Goal: Task Accomplishment & Management: Use online tool/utility

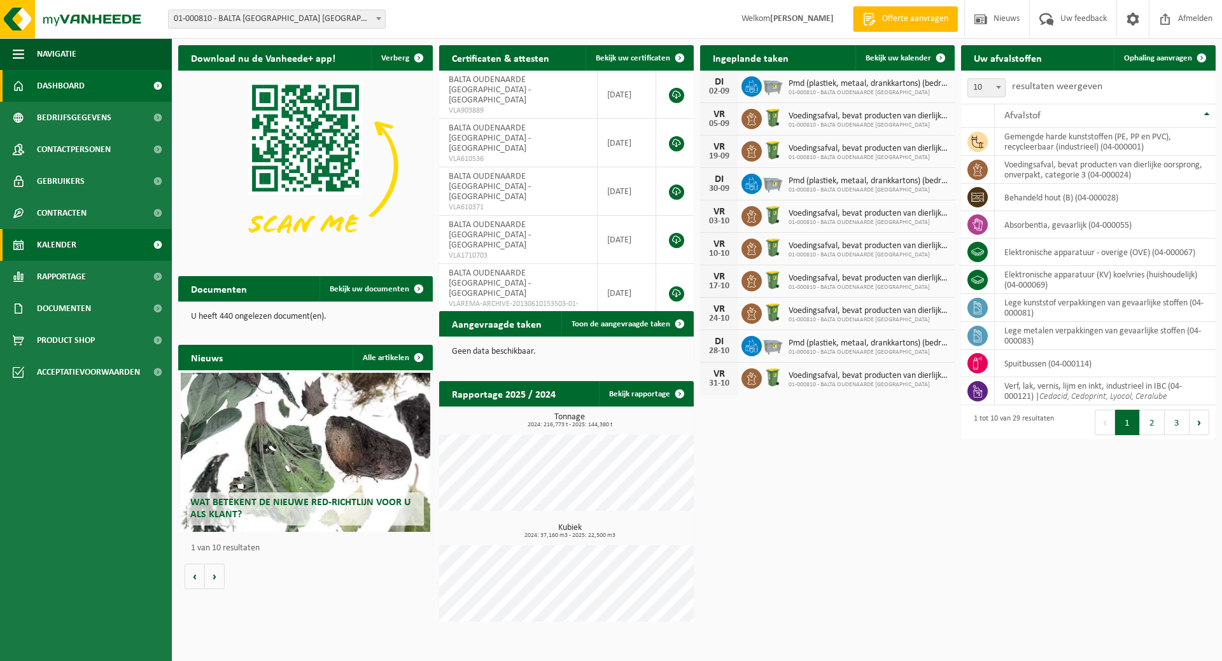
click at [64, 243] on span "Kalender" at bounding box center [56, 245] width 39 height 32
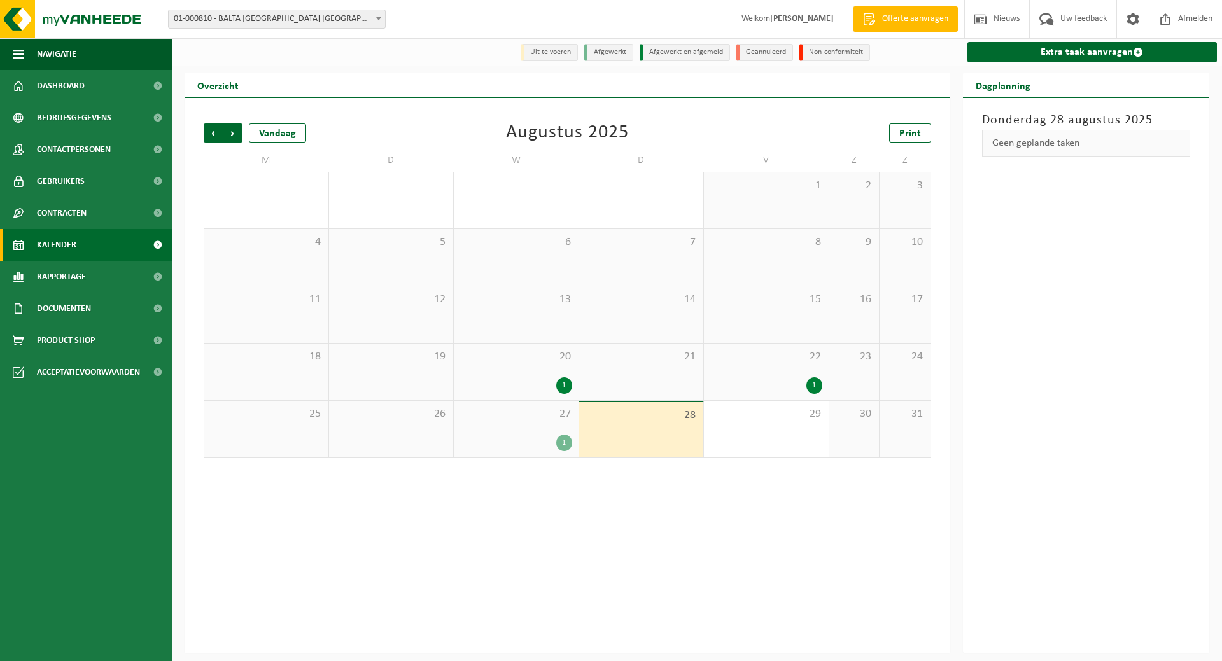
click at [504, 428] on div "27 1" at bounding box center [516, 429] width 125 height 57
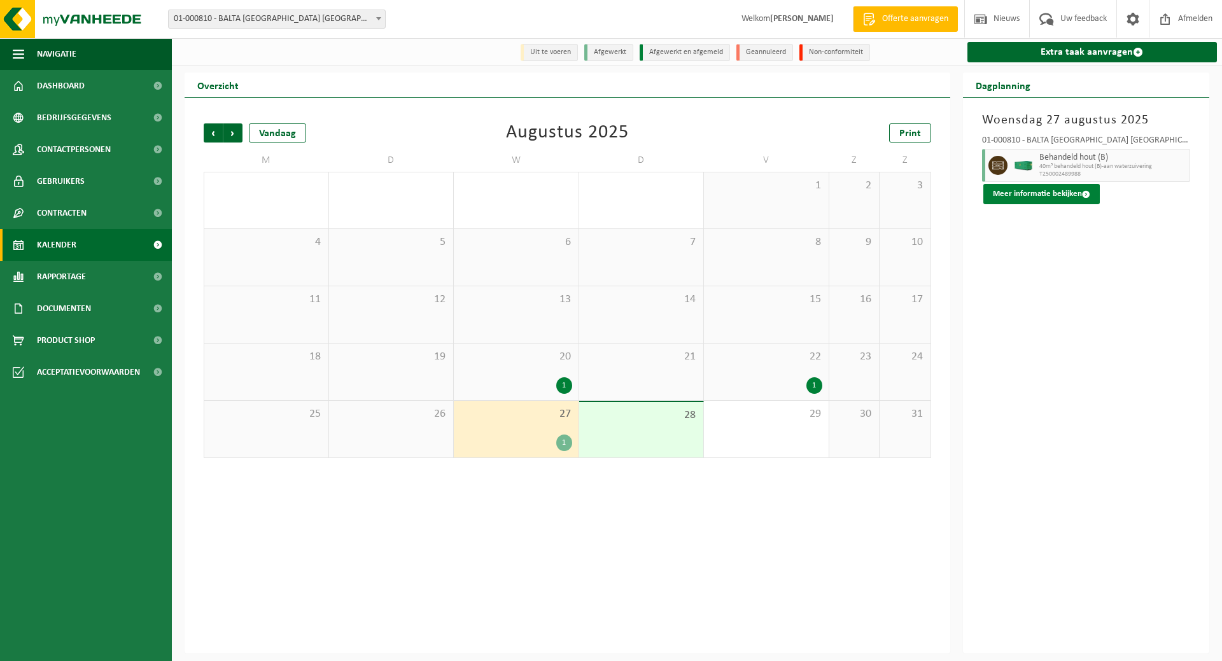
click at [1026, 190] on button "Meer informatie bekijken" at bounding box center [1042, 194] width 117 height 20
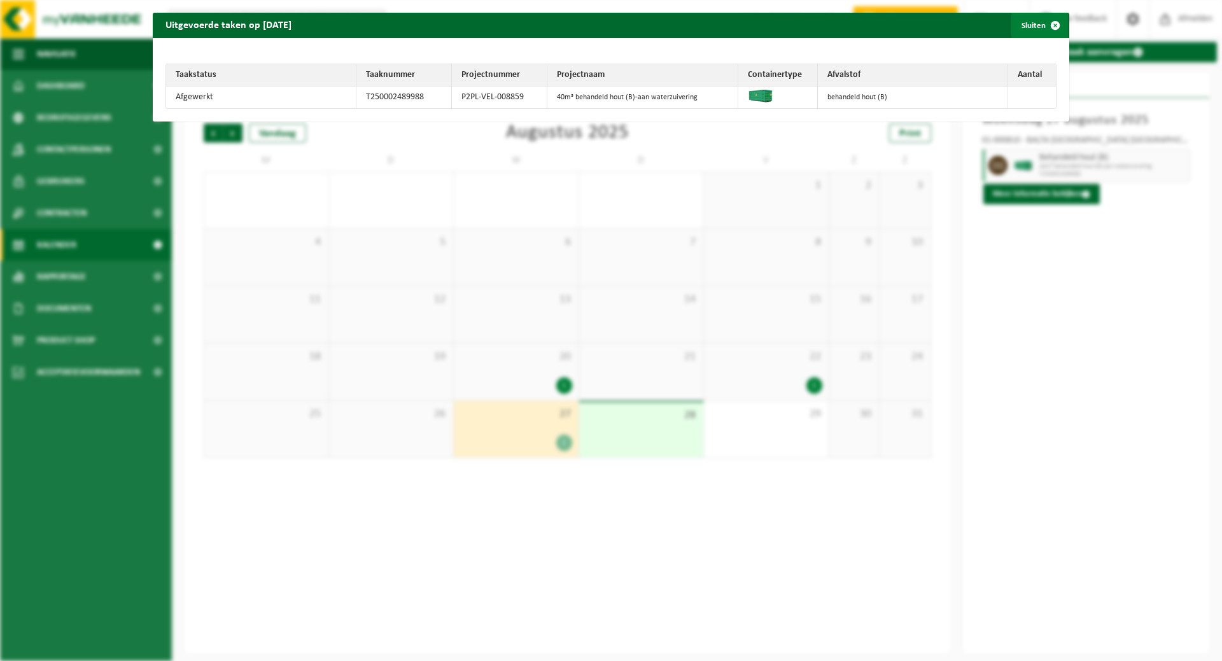
click at [1014, 18] on button "Sluiten" at bounding box center [1040, 25] width 57 height 25
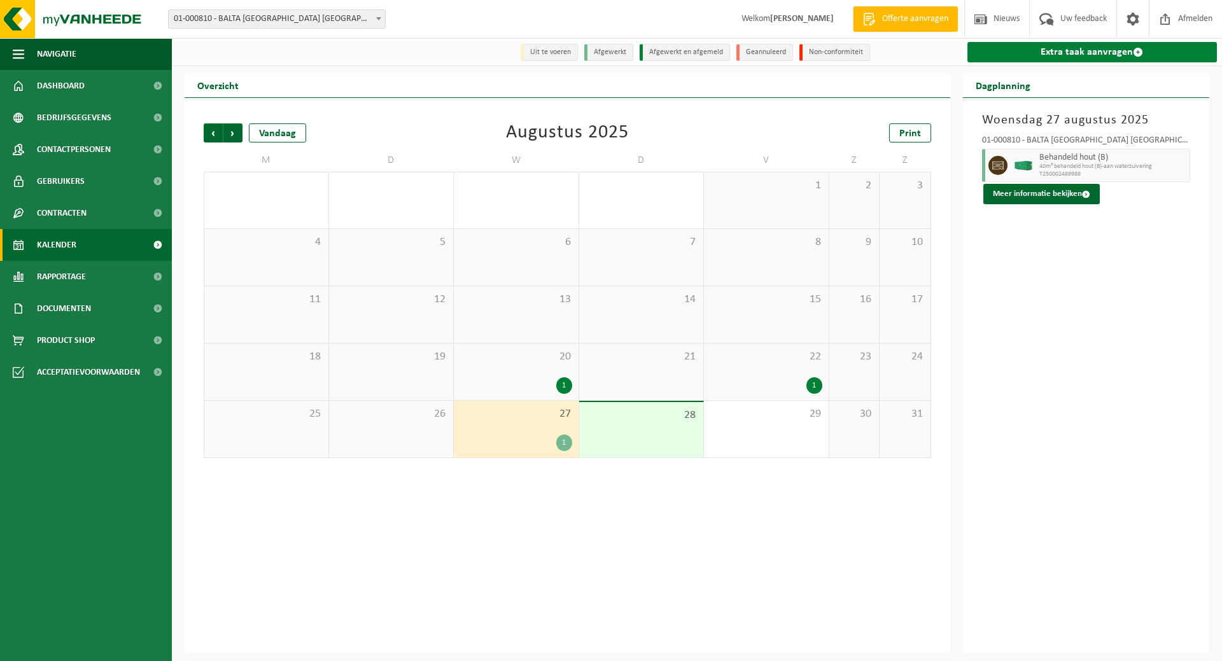
click at [1084, 50] on link "Extra taak aanvragen" at bounding box center [1093, 52] width 250 height 20
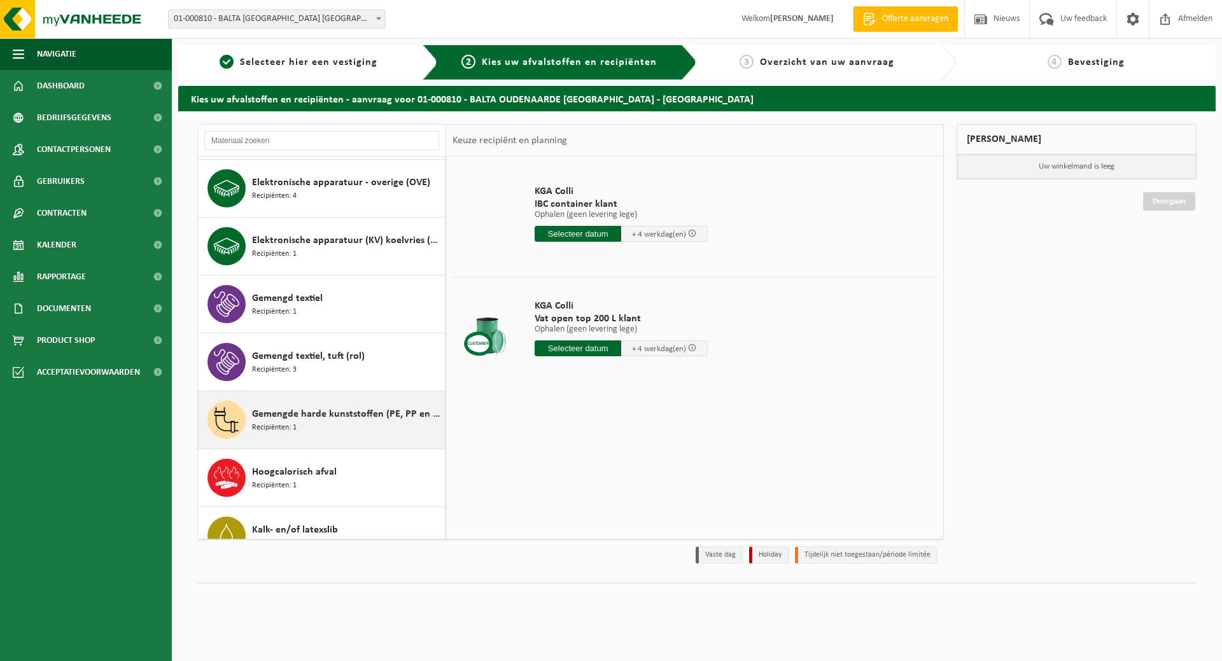
scroll to position [127, 0]
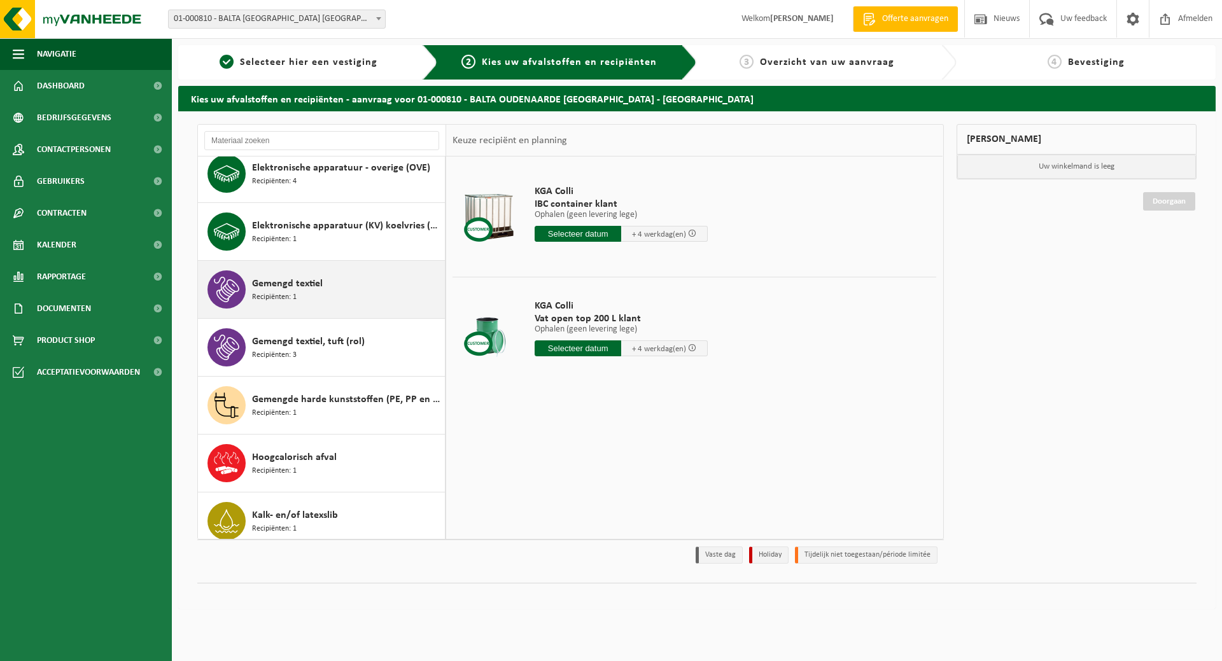
click at [292, 287] on span "Gemengd textiel" at bounding box center [287, 283] width 71 height 15
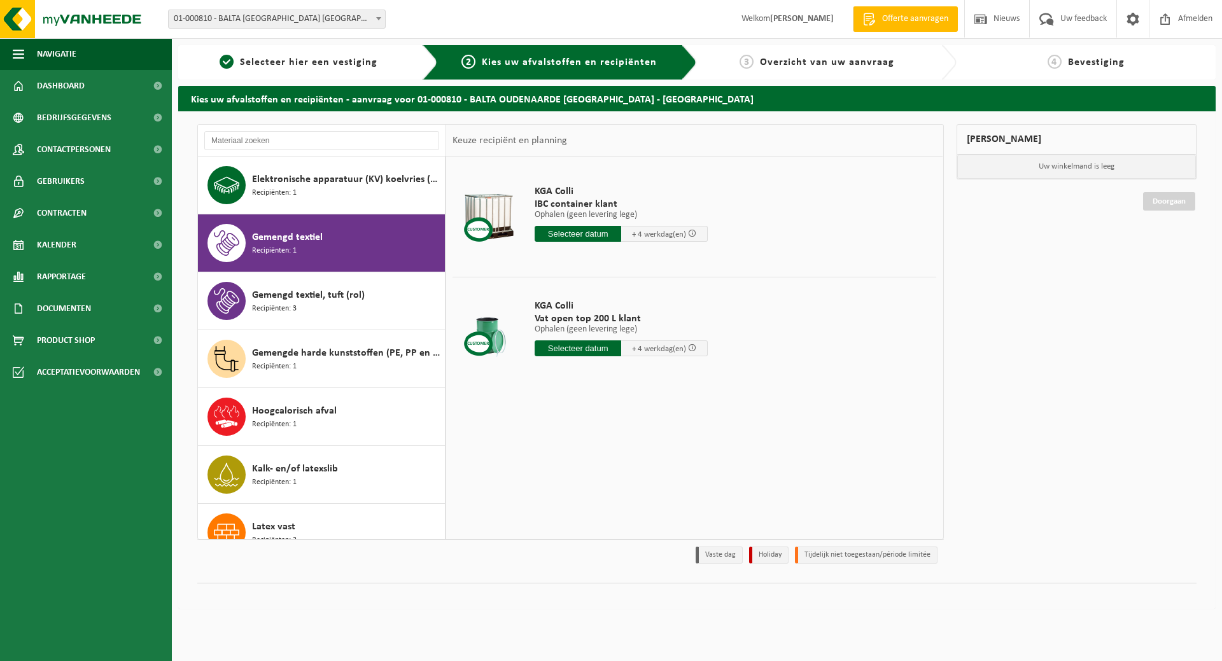
scroll to position [232, 0]
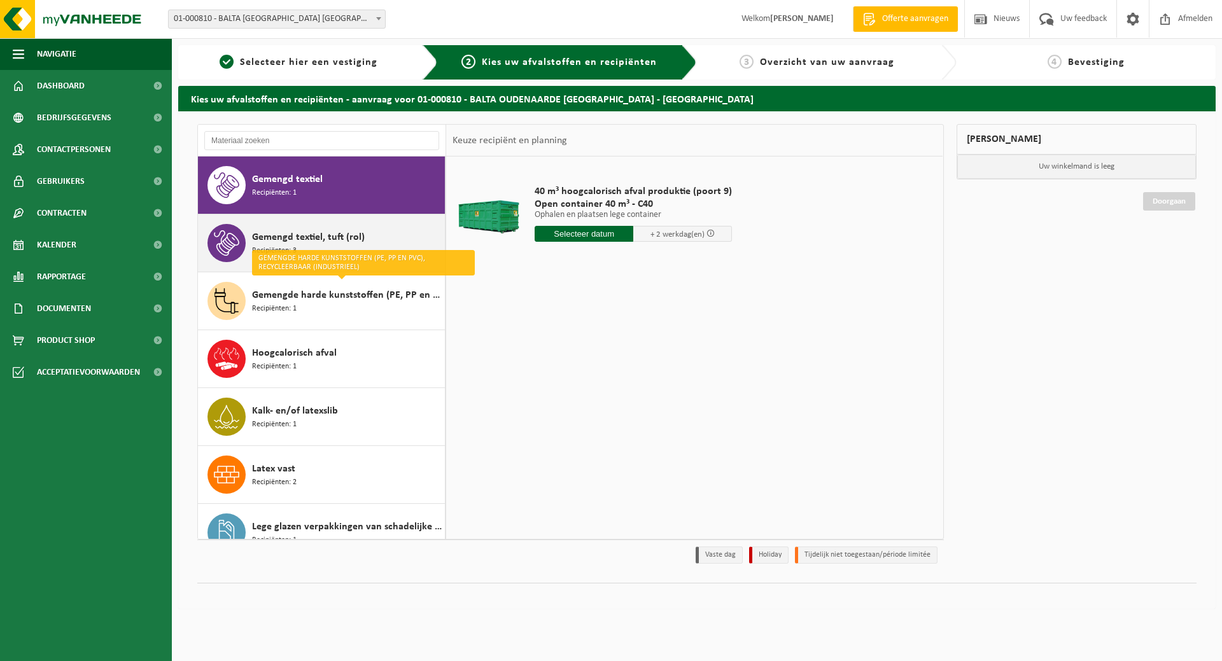
click at [349, 230] on span "Gemengd textiel, tuft (rol)" at bounding box center [308, 237] width 113 height 15
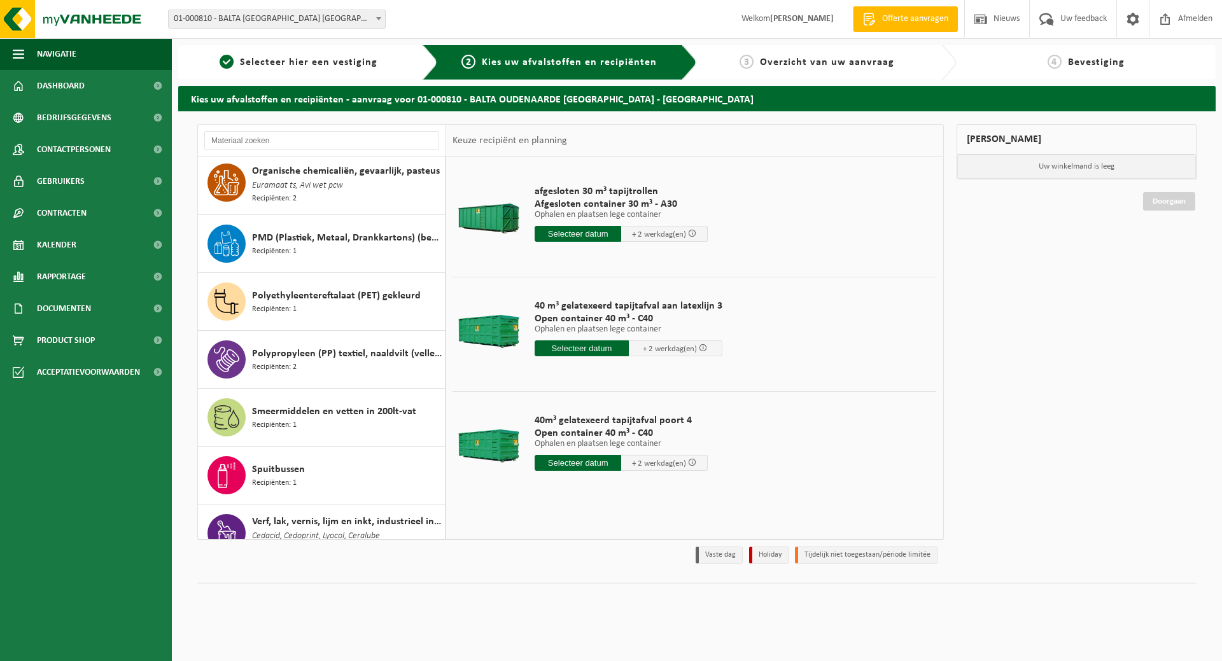
scroll to position [1054, 0]
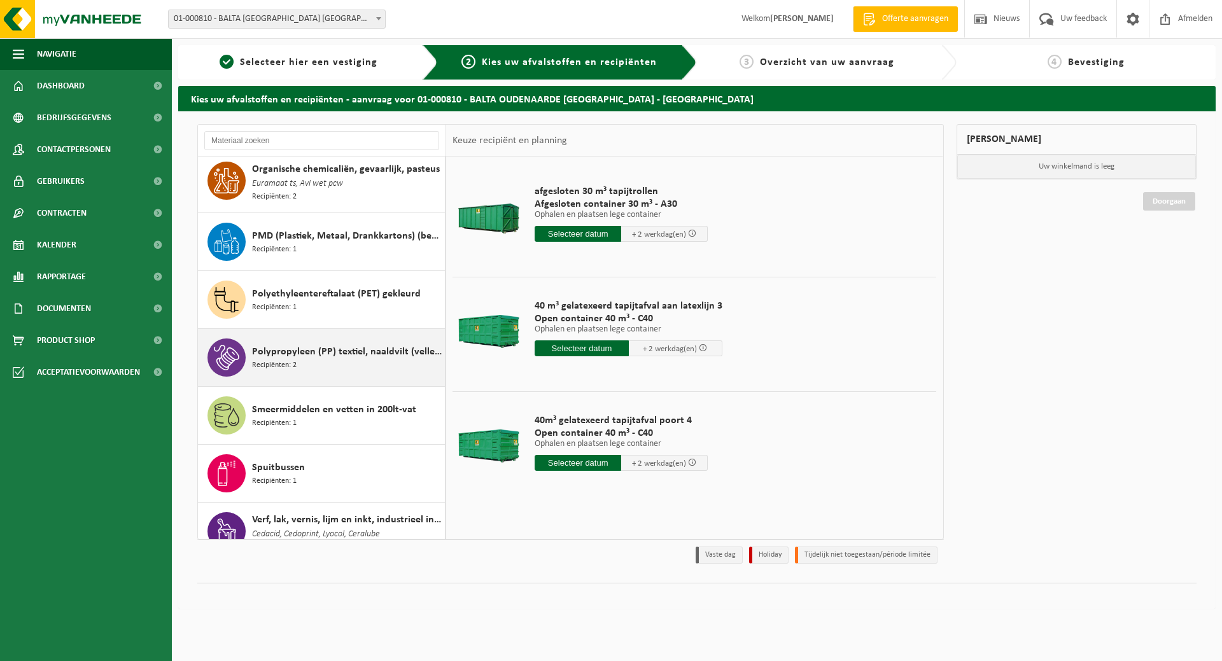
click at [317, 344] on span "Polypropyleen (PP) textiel, naaldvilt (vellen / linten)" at bounding box center [347, 351] width 190 height 15
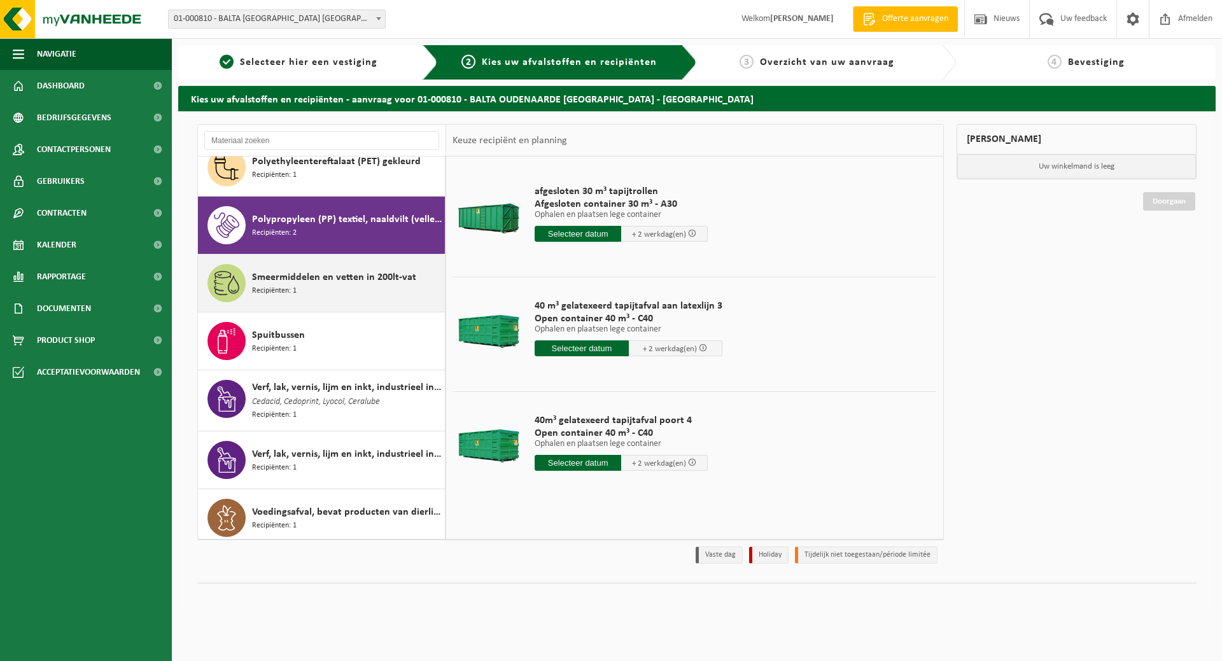
scroll to position [1186, 0]
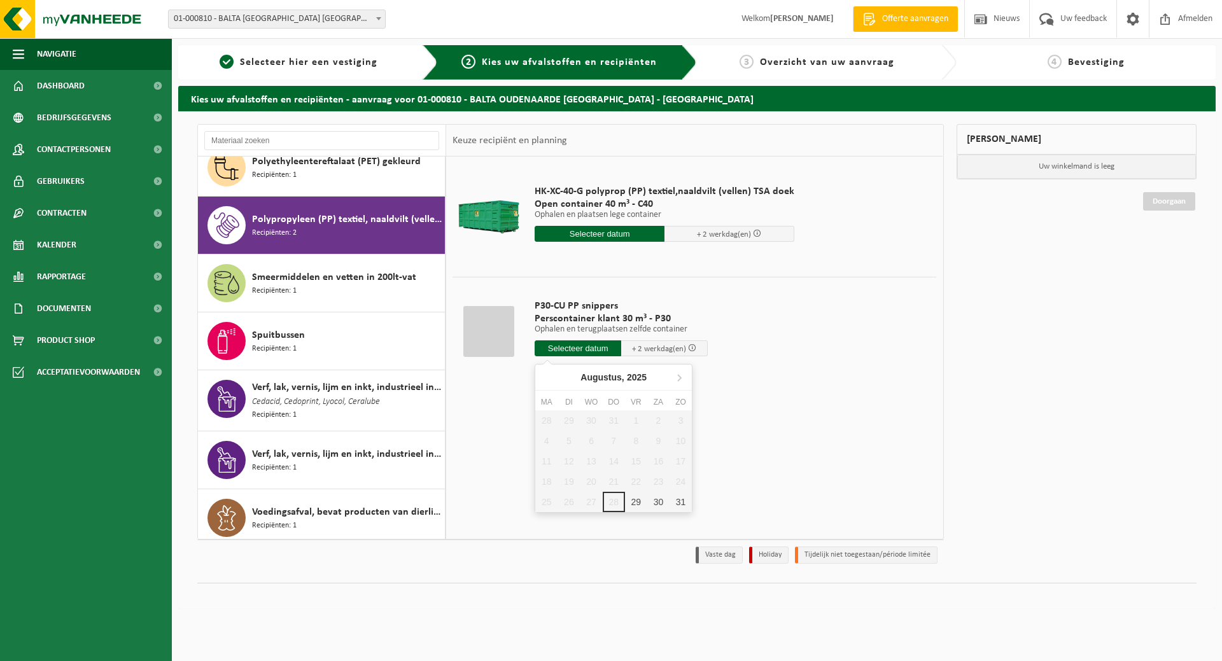
click at [572, 348] on input "text" at bounding box center [578, 349] width 87 height 16
click at [637, 499] on div "29" at bounding box center [636, 502] width 22 height 20
type input "Van 2025-08-29"
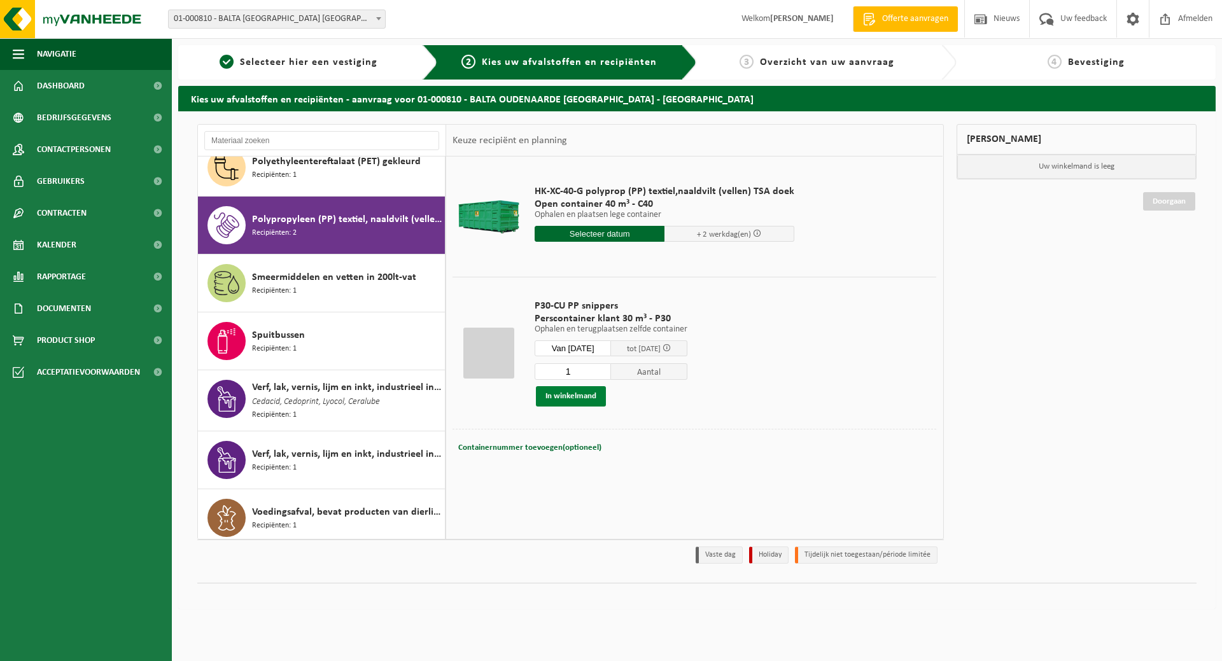
click at [576, 392] on button "In winkelmand" at bounding box center [571, 396] width 70 height 20
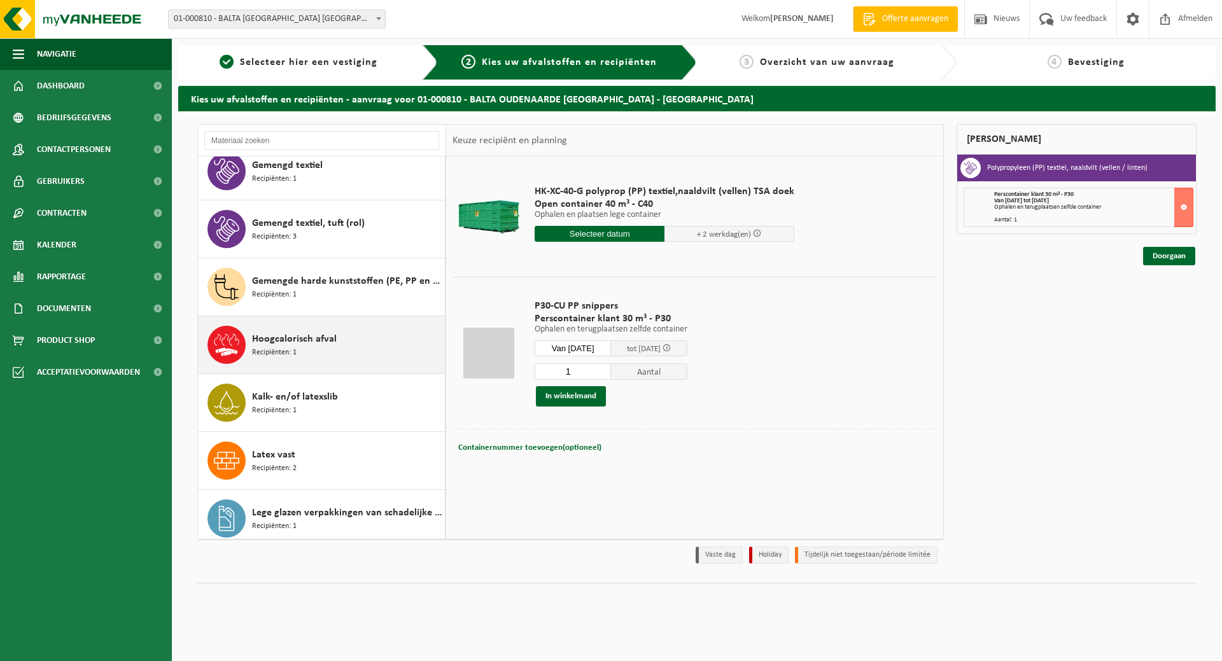
scroll to position [231, 0]
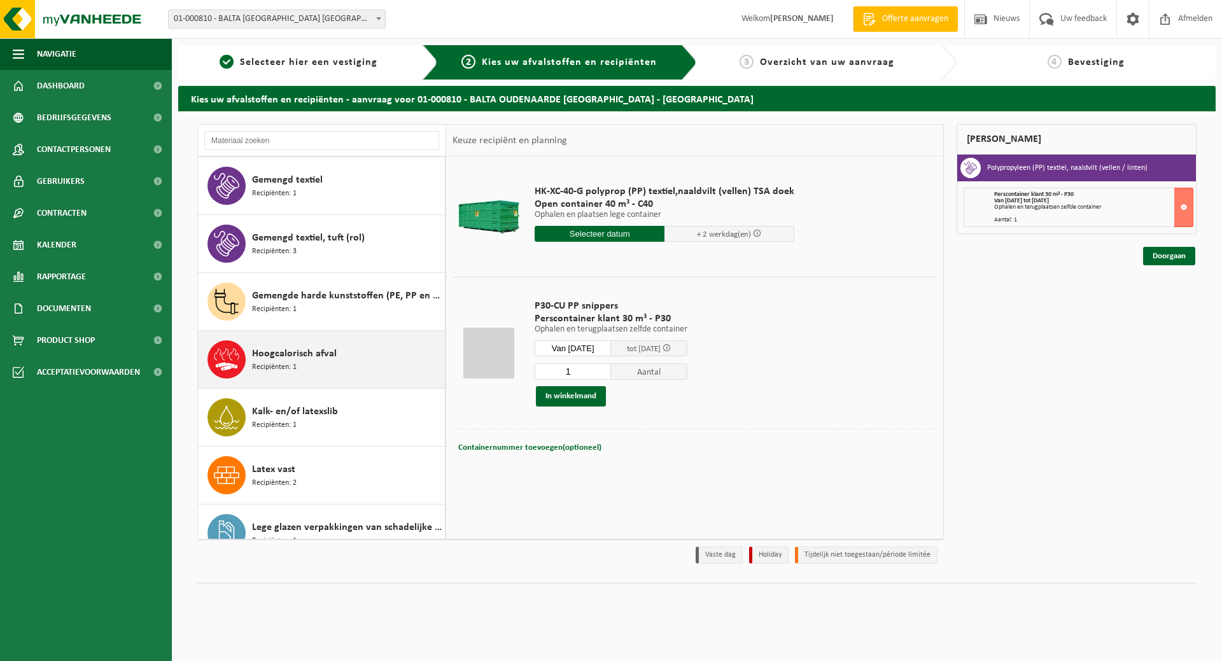
click at [312, 352] on span "Hoogcalorisch afval" at bounding box center [294, 353] width 85 height 15
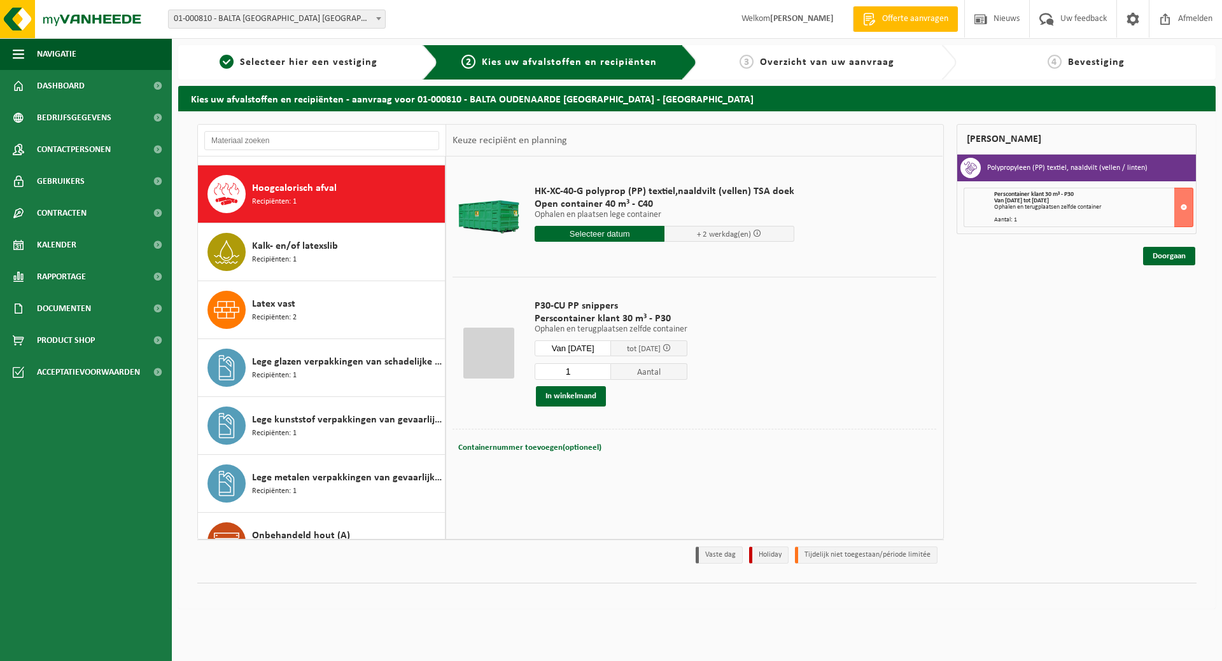
scroll to position [406, 0]
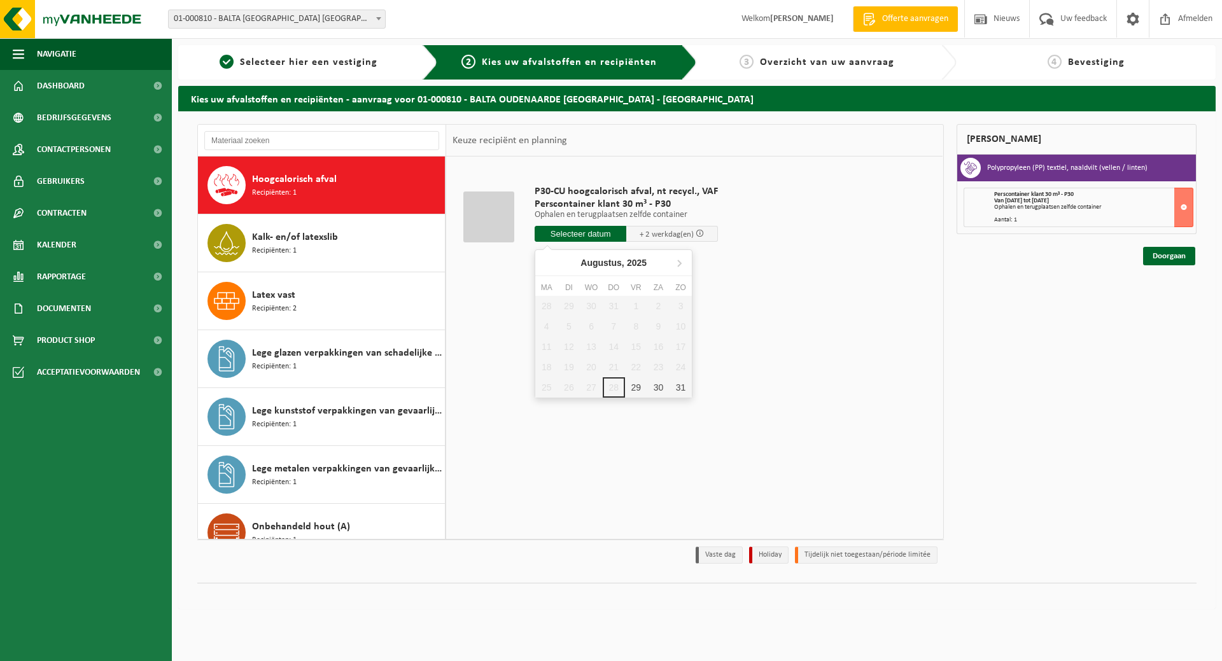
click at [572, 235] on input "text" at bounding box center [581, 234] width 92 height 16
click at [635, 389] on div "29" at bounding box center [636, 388] width 22 height 20
type input "Van 2025-08-29"
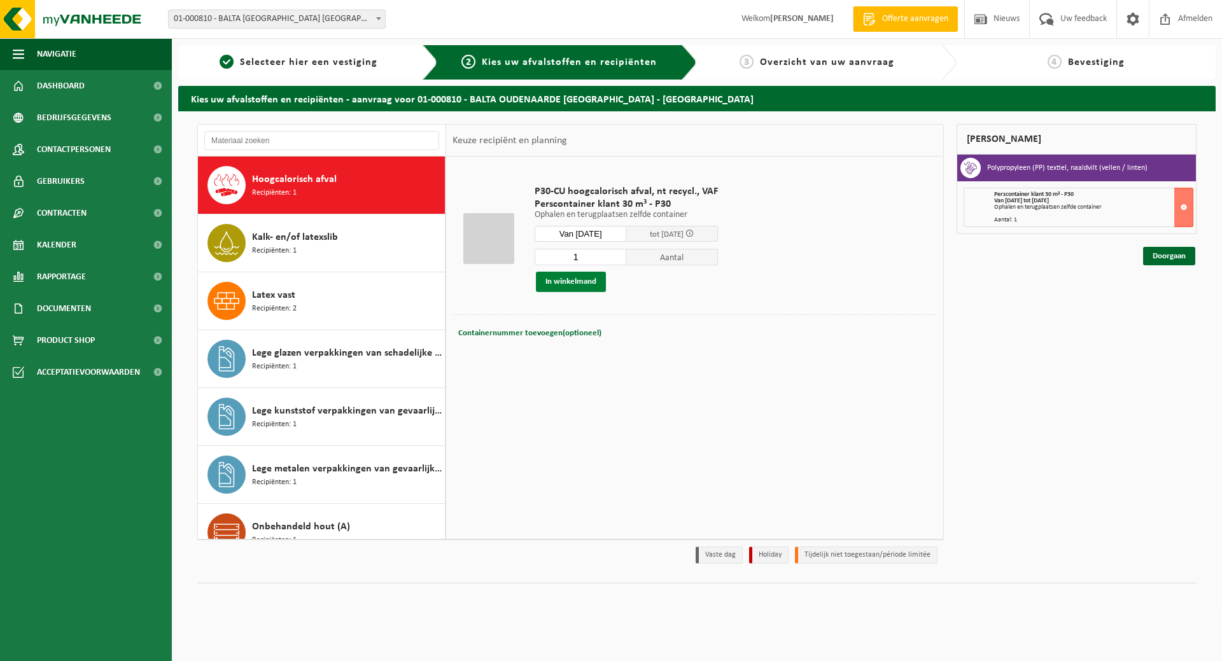
click at [577, 281] on button "In winkelmand" at bounding box center [571, 282] width 70 height 20
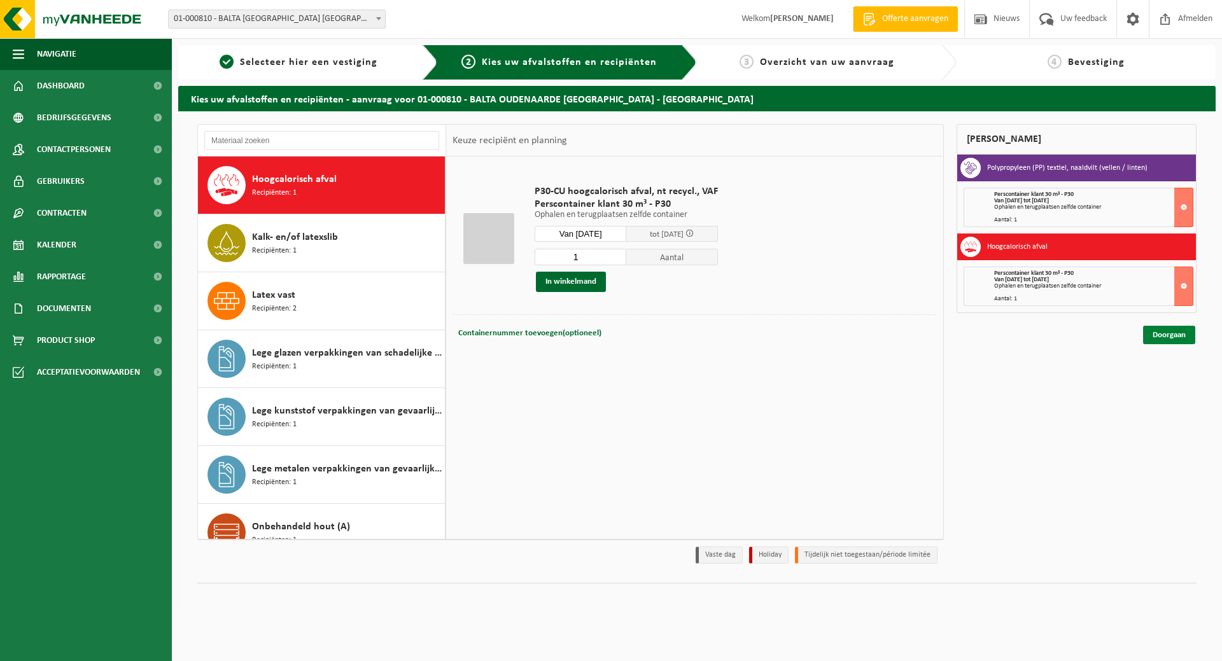
click at [1169, 339] on link "Doorgaan" at bounding box center [1169, 335] width 52 height 18
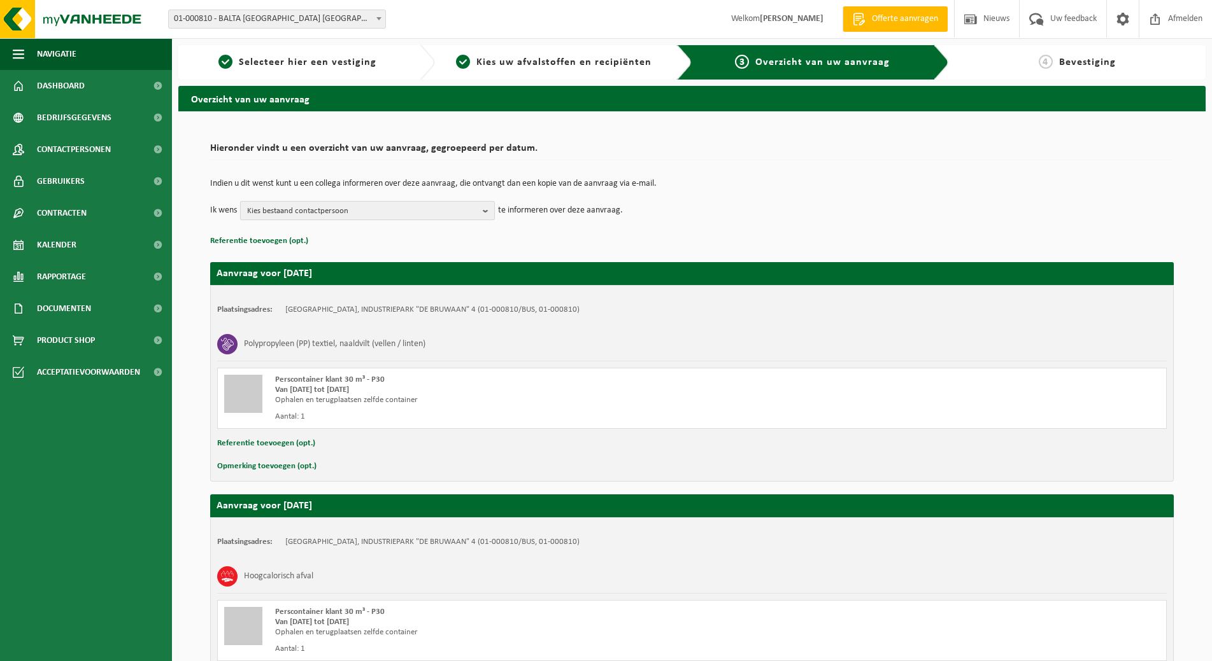
click at [484, 204] on b "button" at bounding box center [488, 211] width 11 height 18
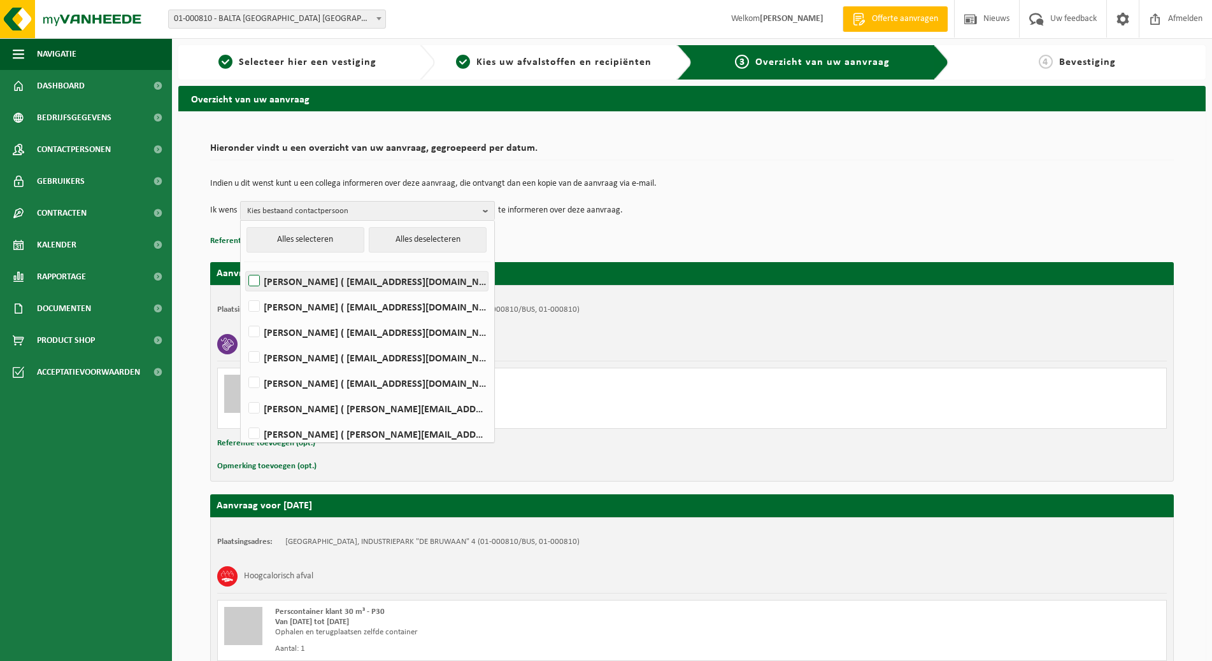
click at [430, 278] on label "Dary Cnockaert ( dary.cnockaert@baltagroup.com )" at bounding box center [367, 281] width 242 height 19
click at [244, 265] on input "Dary Cnockaert ( dary.cnockaert@baltagroup.com )" at bounding box center [243, 265] width 1 height 1
checkbox input "true"
click at [406, 329] on label "MARGA DUJARDIN ( marga.dujardin@baltagroup.com )" at bounding box center [367, 332] width 242 height 19
click at [244, 316] on input "MARGA DUJARDIN ( marga.dujardin@baltagroup.com )" at bounding box center [243, 316] width 1 height 1
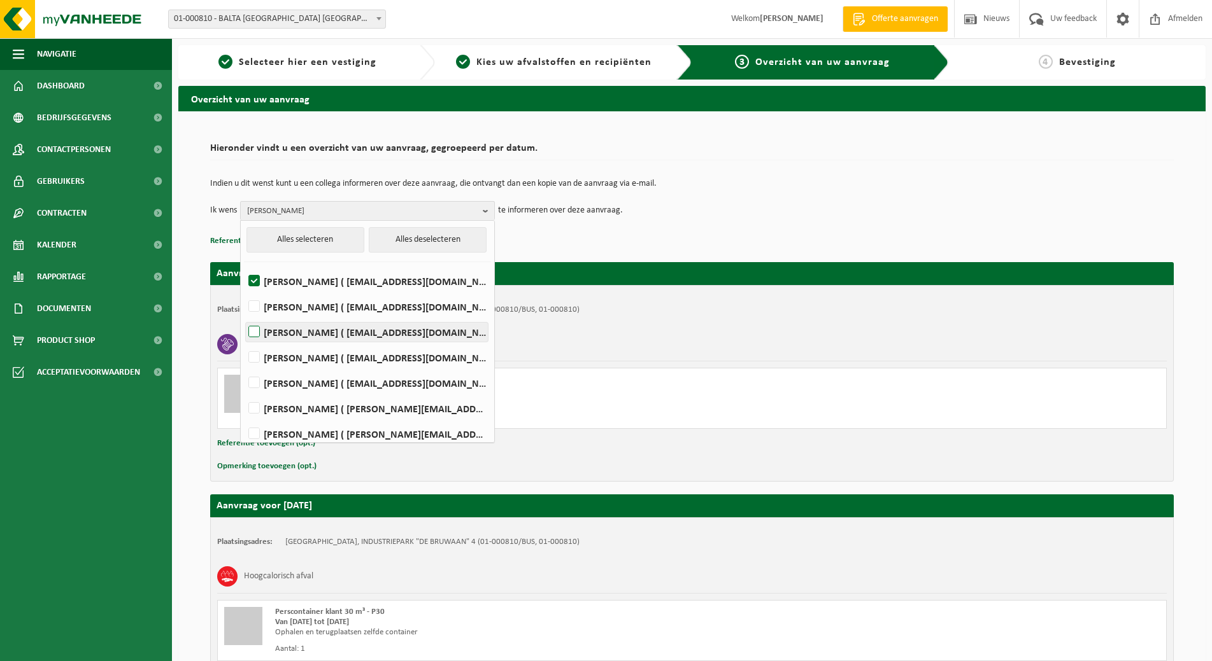
checkbox input "true"
click at [393, 355] on label "Jasmien Pieters ( jasmien.pieters@baltagroup.com )" at bounding box center [367, 357] width 242 height 19
click at [244, 342] on input "Jasmien Pieters ( jasmien.pieters@baltagroup.com )" at bounding box center [243, 341] width 1 height 1
checkbox input "true"
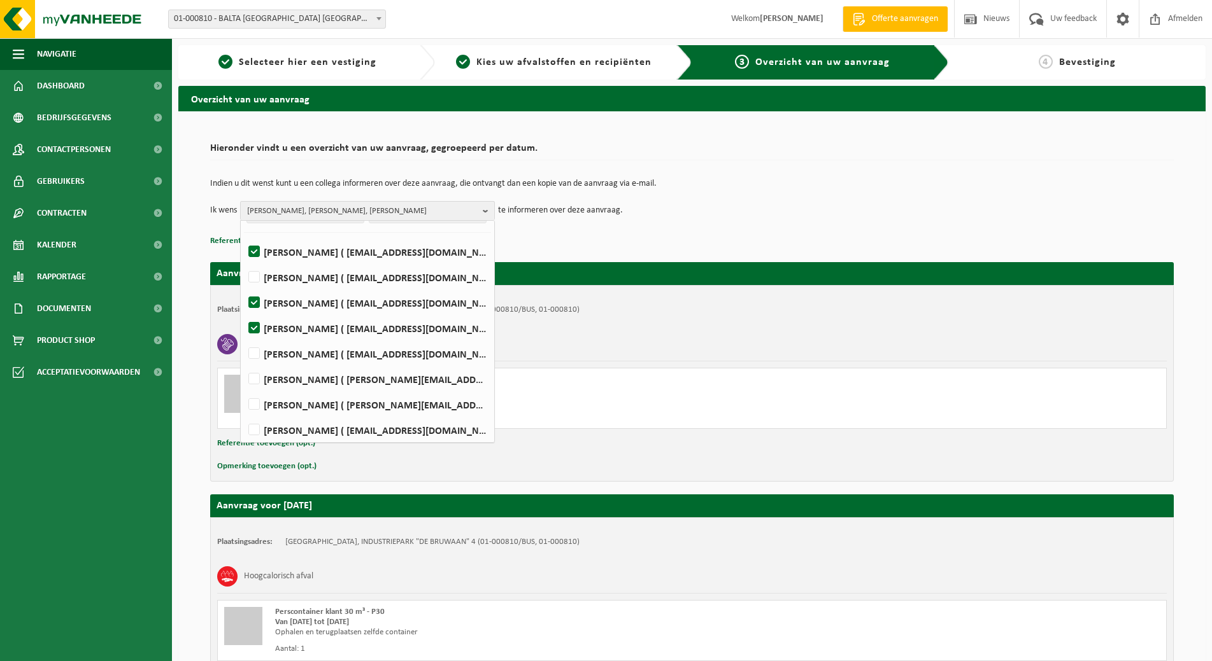
scroll to position [58, 0]
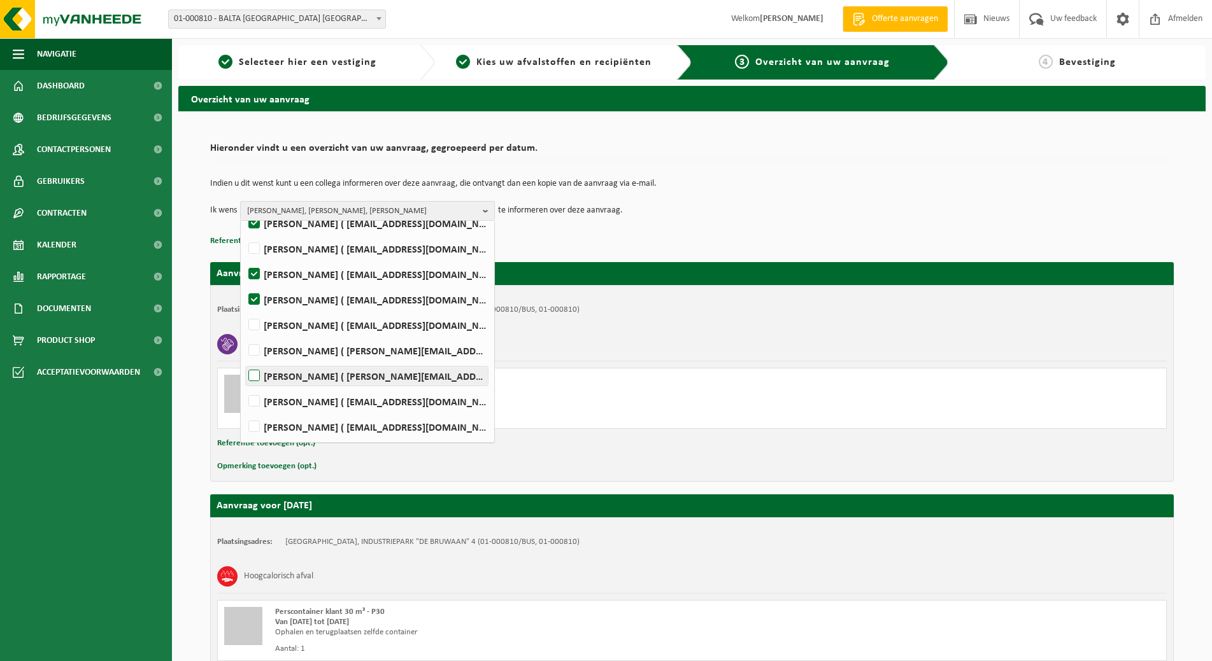
click at [399, 378] on label "Jonas Vandefonteyne ( jonas.vandefonteyne@captiqs.com )" at bounding box center [367, 376] width 242 height 19
click at [244, 360] on input "Jonas Vandefonteyne ( jonas.vandefonteyne@captiqs.com )" at bounding box center [243, 360] width 1 height 1
checkbox input "true"
click at [406, 434] on label "Koen Windels ( koen.windels@baltagroup.com )" at bounding box center [367, 427] width 242 height 19
click at [244, 411] on input "Koen Windels ( koen.windels@baltagroup.com )" at bounding box center [243, 411] width 1 height 1
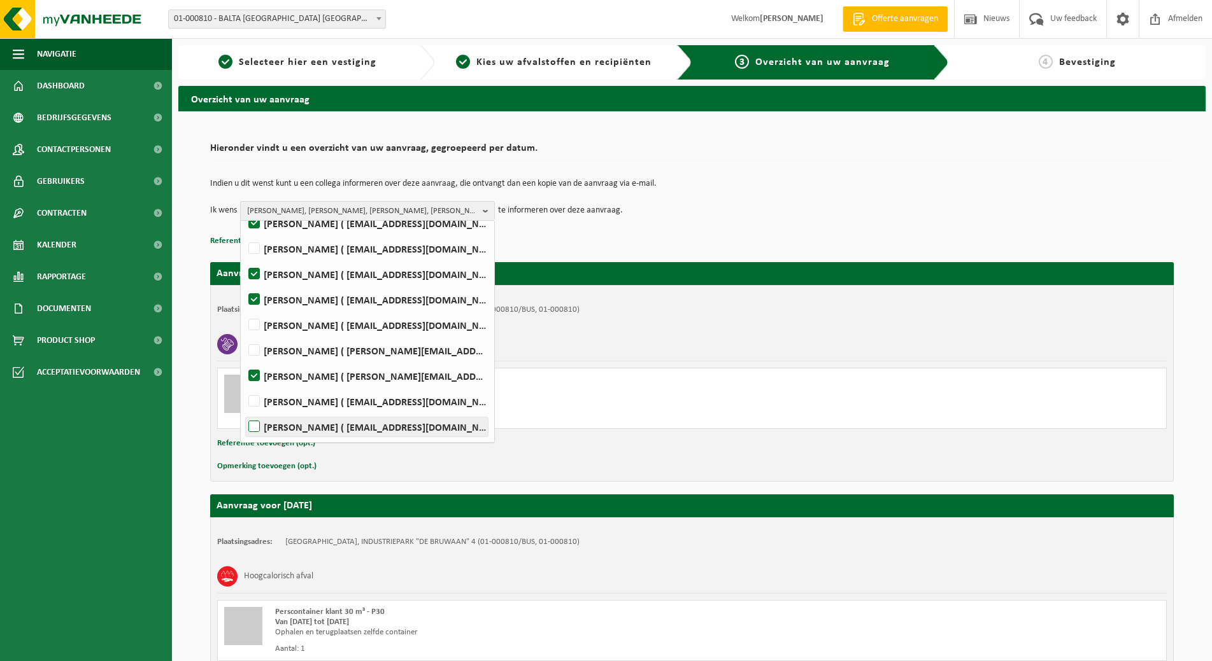
checkbox input "true"
click at [808, 376] on div "Perscontainer klant 30 m³ - P30 Van 2025-08-29 tot 2025-09-02 Ophalen en terugp…" at bounding box center [691, 398] width 949 height 61
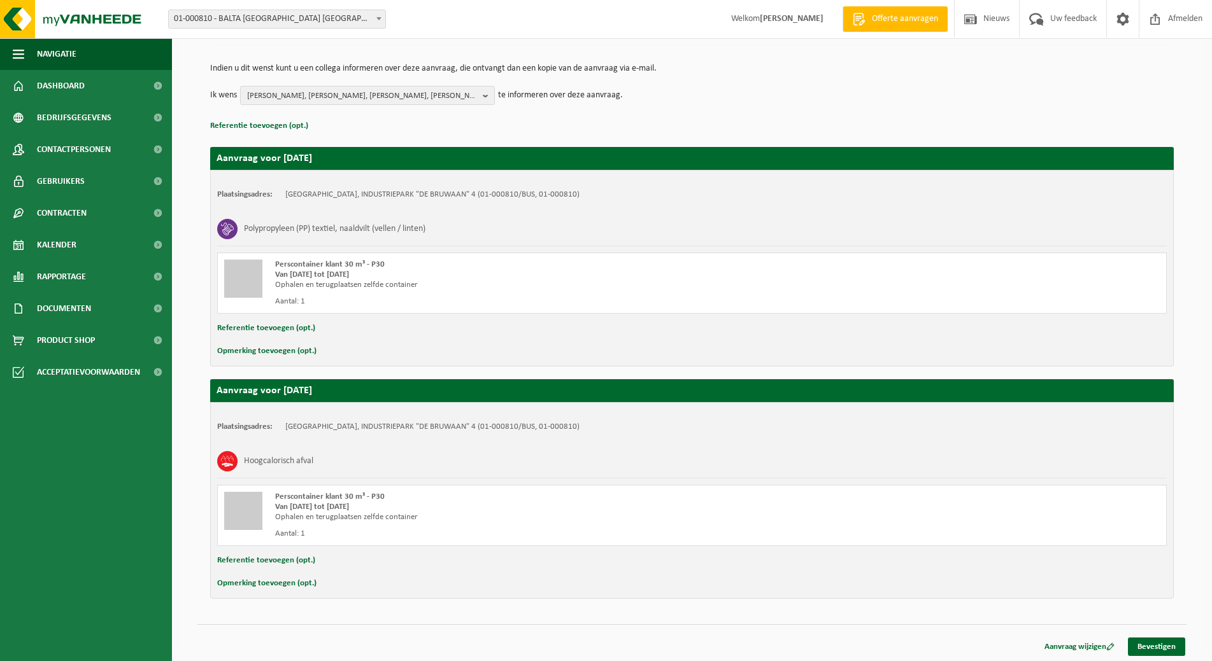
scroll to position [117, 0]
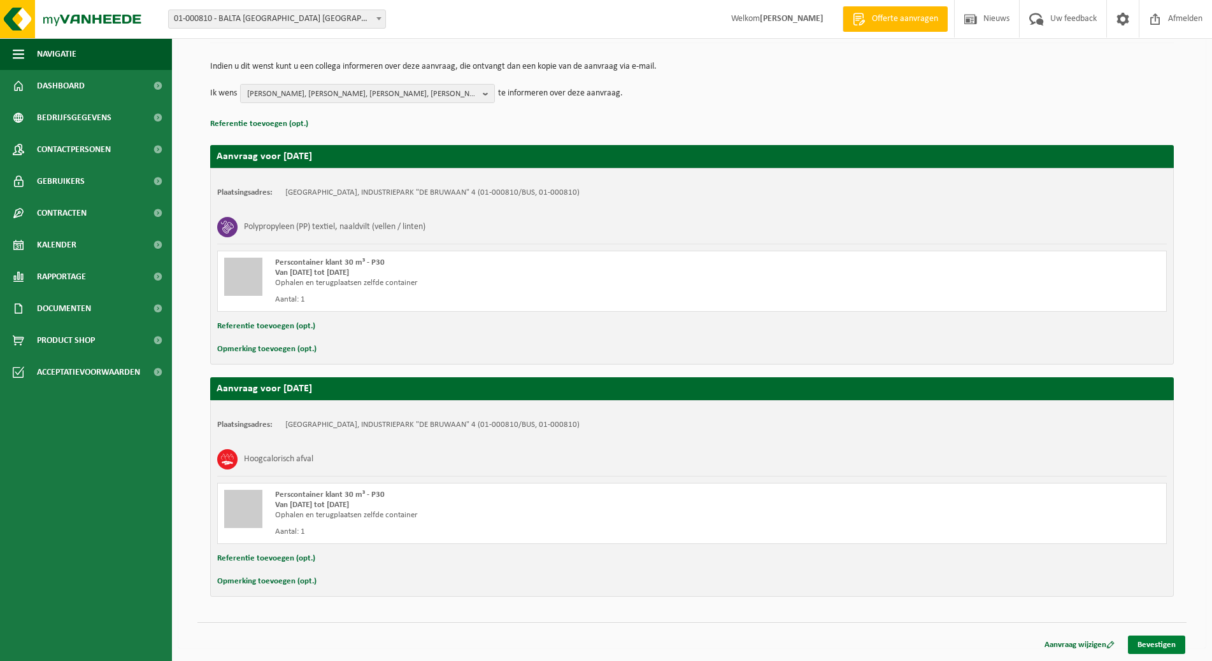
click at [1154, 642] on link "Bevestigen" at bounding box center [1156, 645] width 57 height 18
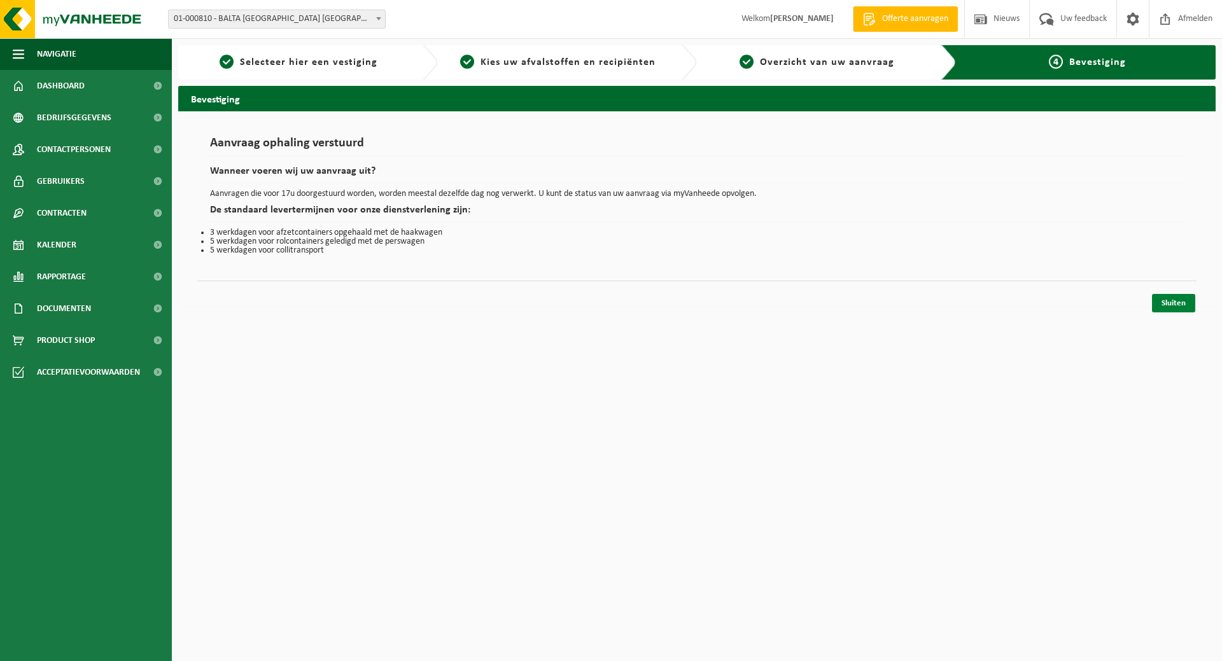
click at [1168, 299] on link "Sluiten" at bounding box center [1173, 303] width 43 height 18
